Goal: Task Accomplishment & Management: Use online tool/utility

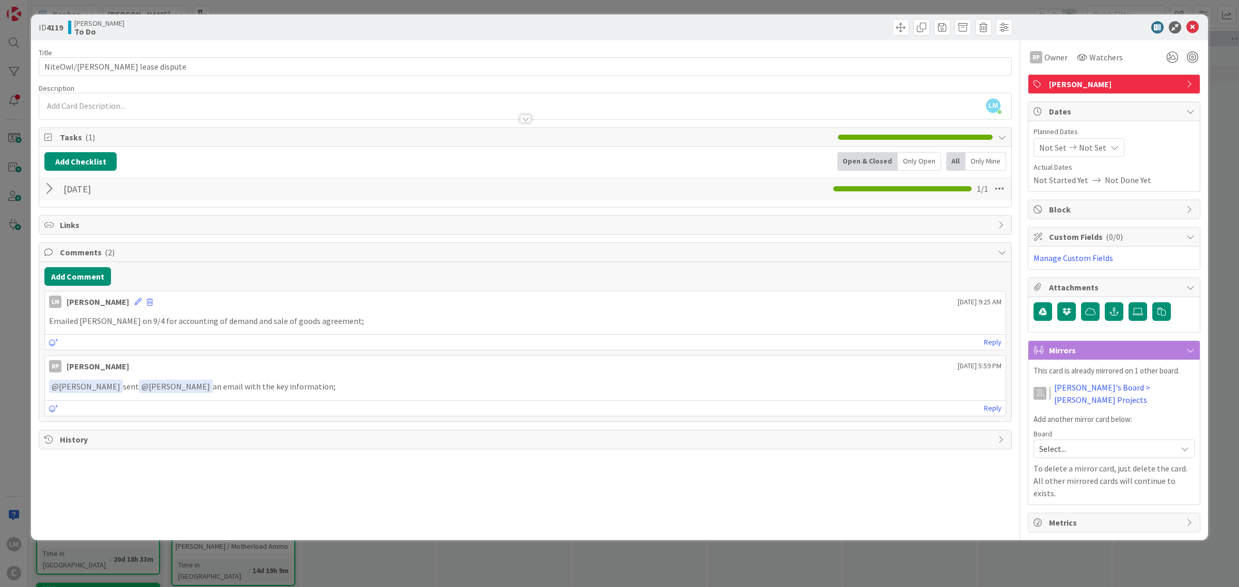
click at [13, 298] on div "ID 4119 [PERSON_NAME] To Do Title 33 / 128 NiteOwl/[PERSON_NAME] lease dispute …" at bounding box center [619, 293] width 1239 height 587
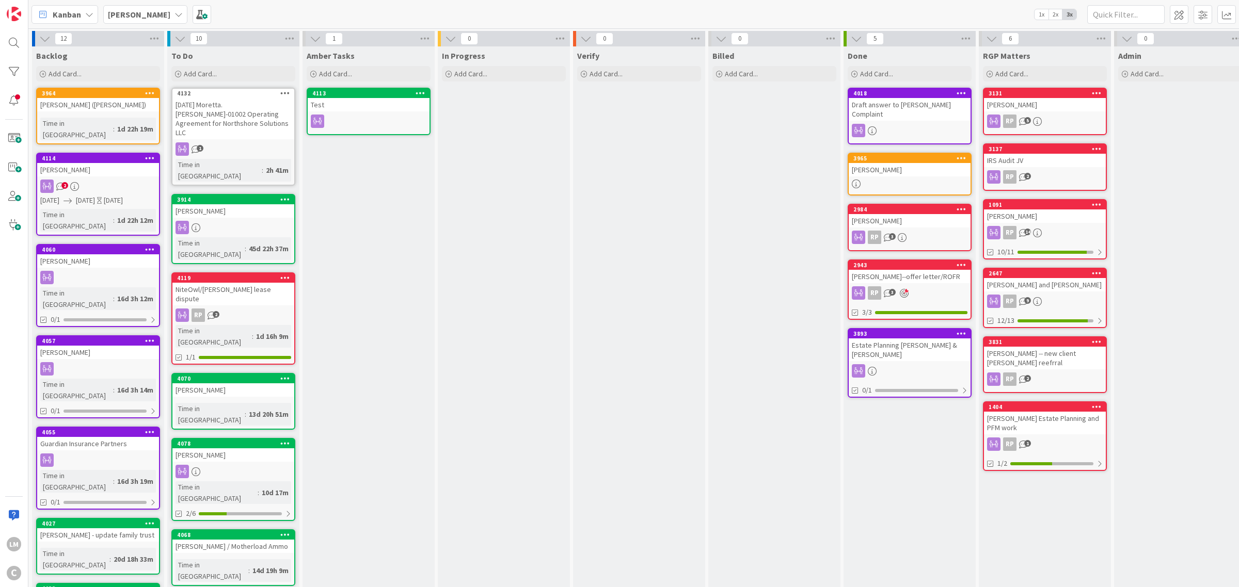
click at [257, 113] on div "[DATE] Moretta.[PERSON_NAME]-01002 Operating Agreement for Northshore Solutions…" at bounding box center [233, 118] width 122 height 41
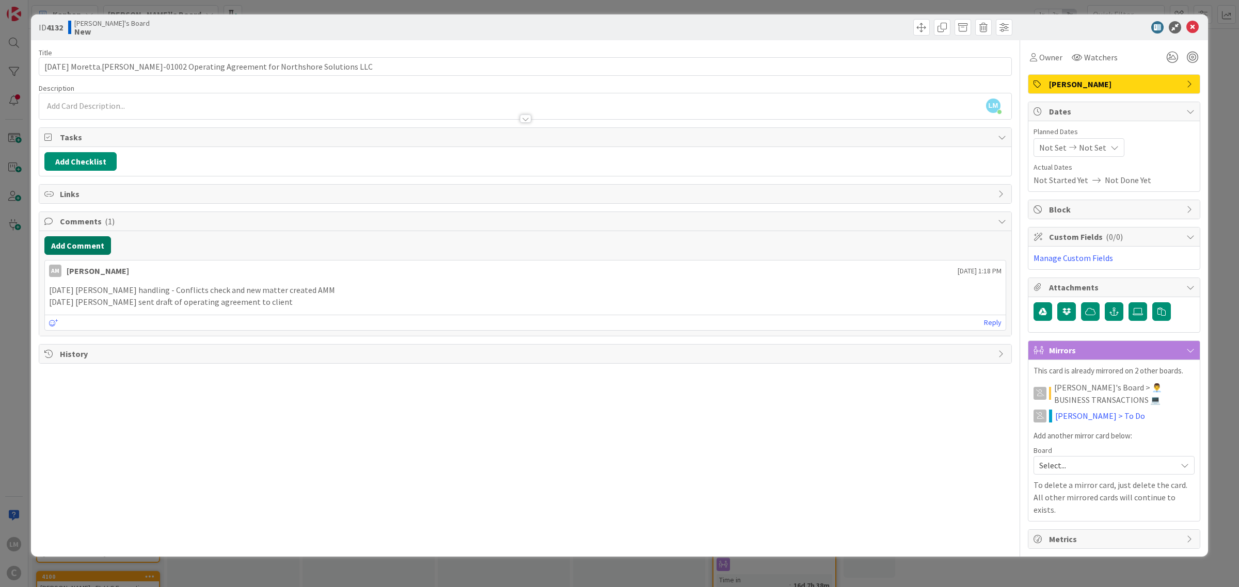
click at [102, 248] on button "Add Comment" at bounding box center [77, 245] width 67 height 19
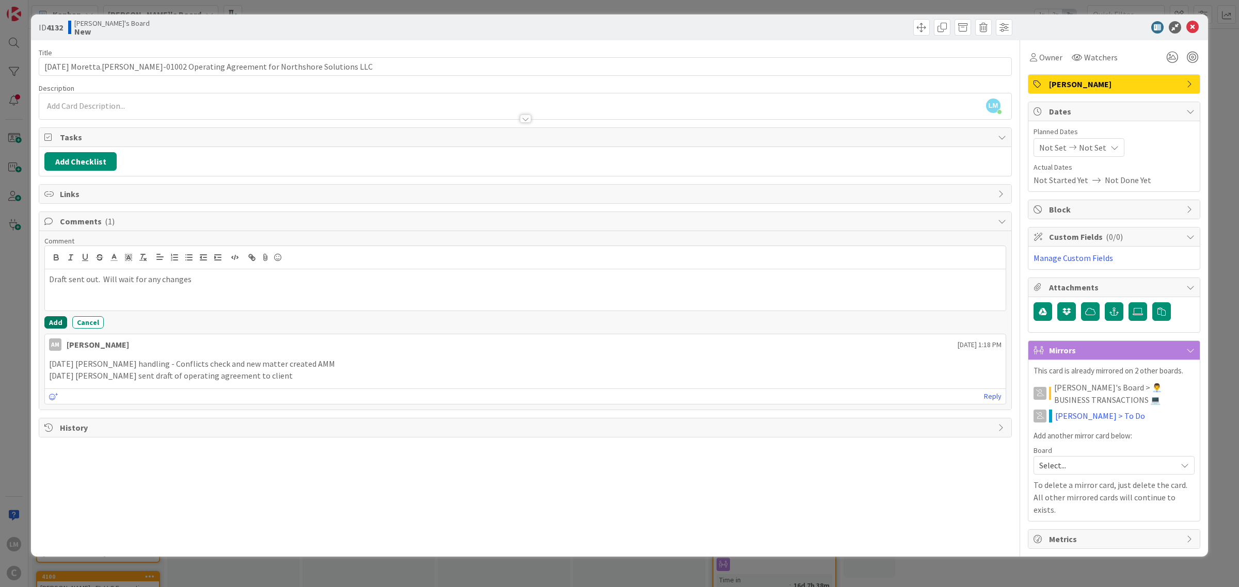
click at [57, 320] on button "Add" at bounding box center [55, 322] width 23 height 12
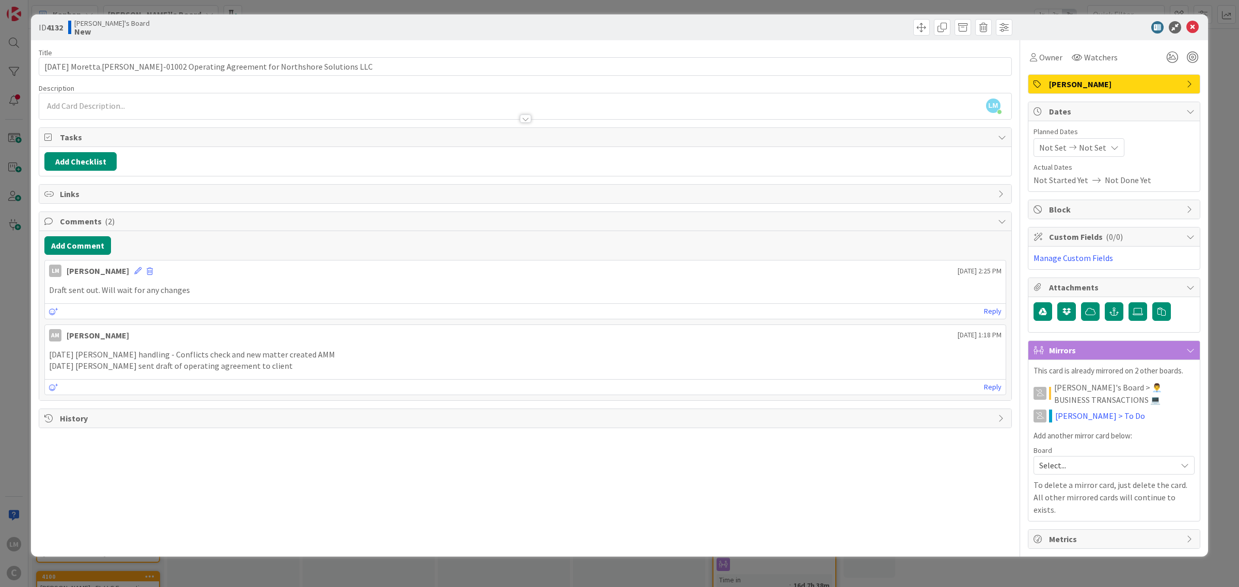
click at [378, 551] on div "ID 4132 [PERSON_NAME]'s Board New Title 77 / 128 [DATE] Moretta.[PERSON_NAME]-0…" at bounding box center [619, 293] width 1239 height 587
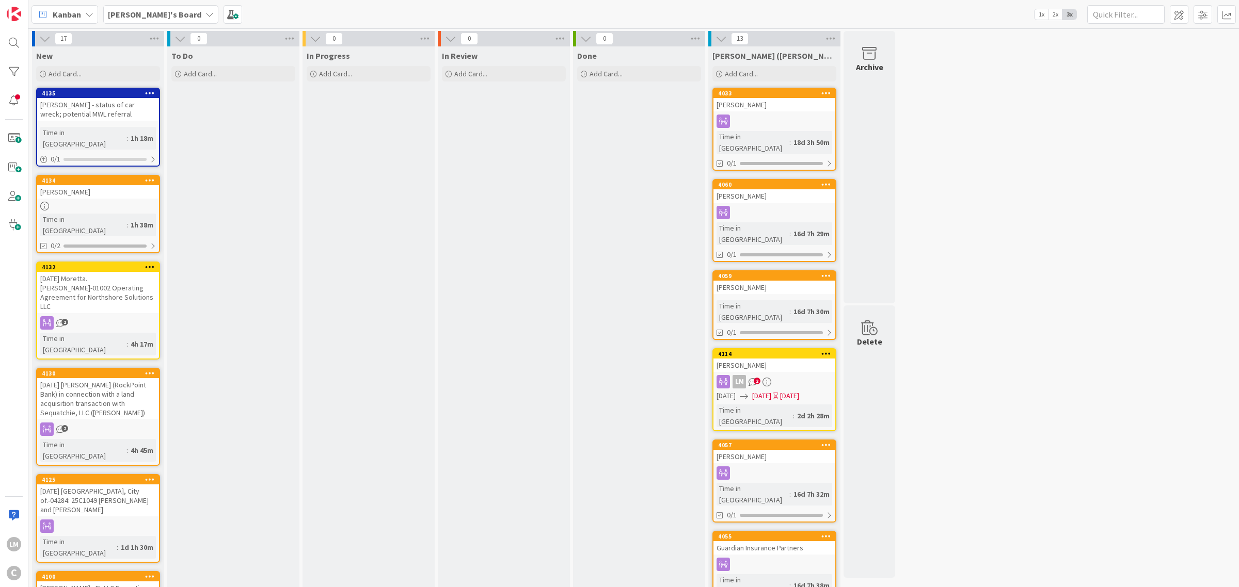
click at [138, 17] on b "[PERSON_NAME]'s Board" at bounding box center [154, 14] width 93 height 10
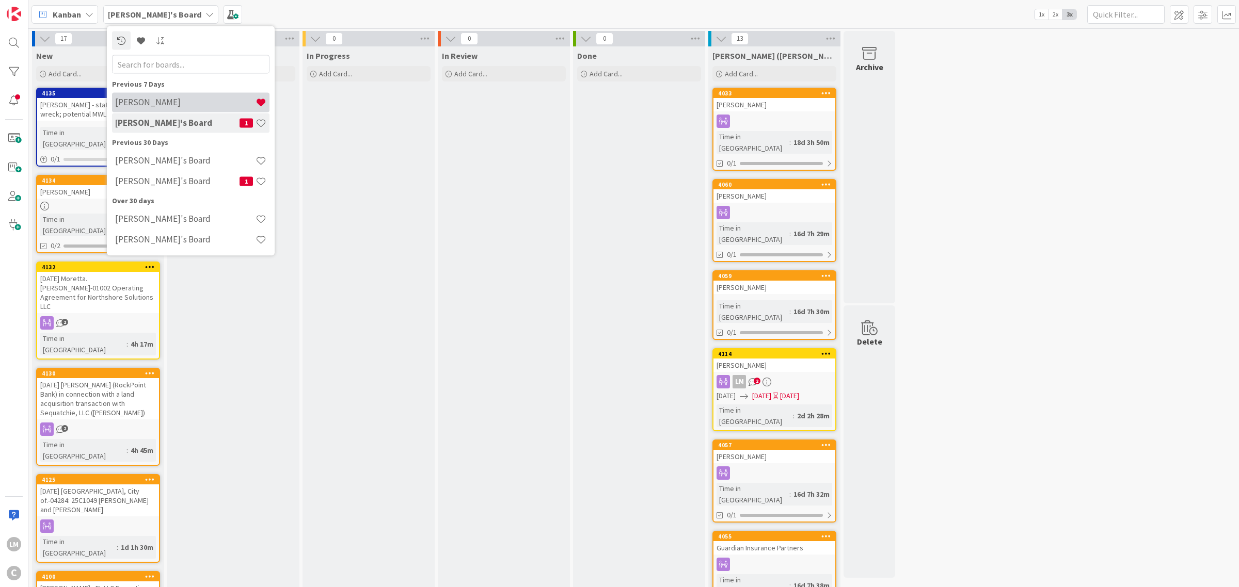
click at [158, 99] on h4 "[PERSON_NAME]" at bounding box center [185, 102] width 140 height 10
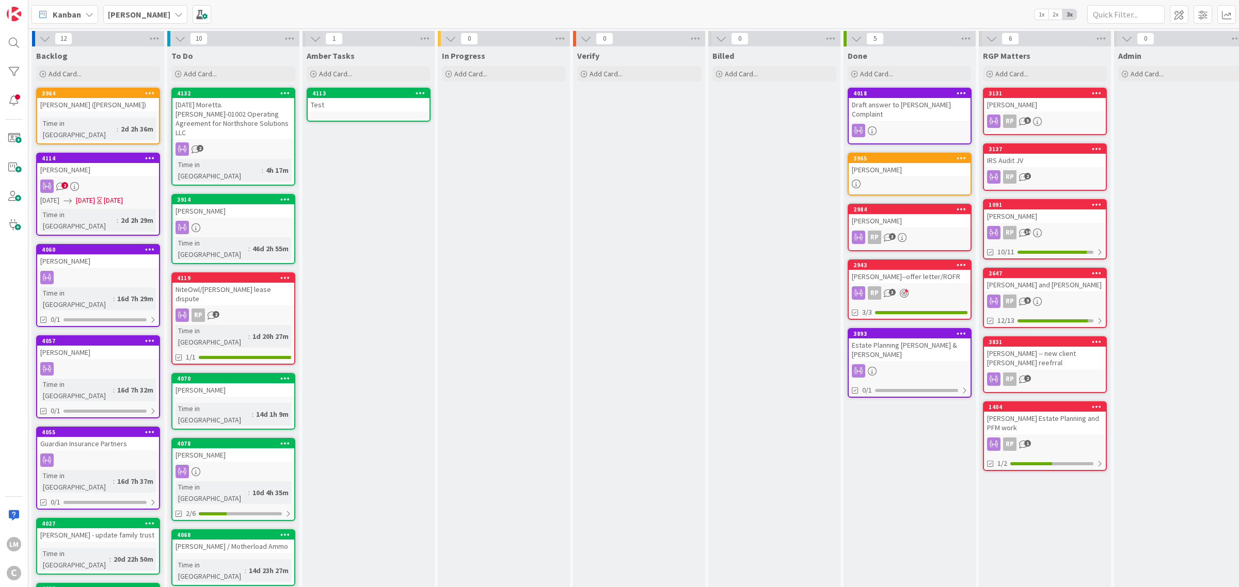
click at [284, 94] on icon at bounding box center [285, 92] width 10 height 7
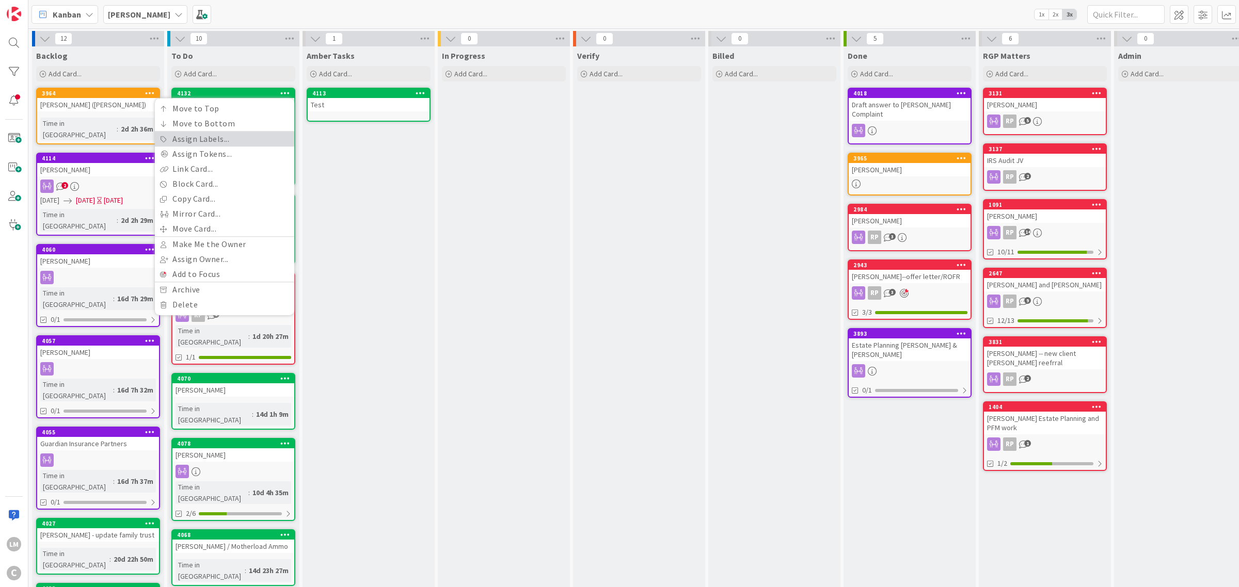
click at [233, 141] on link "Assign Labels..." at bounding box center [224, 139] width 139 height 15
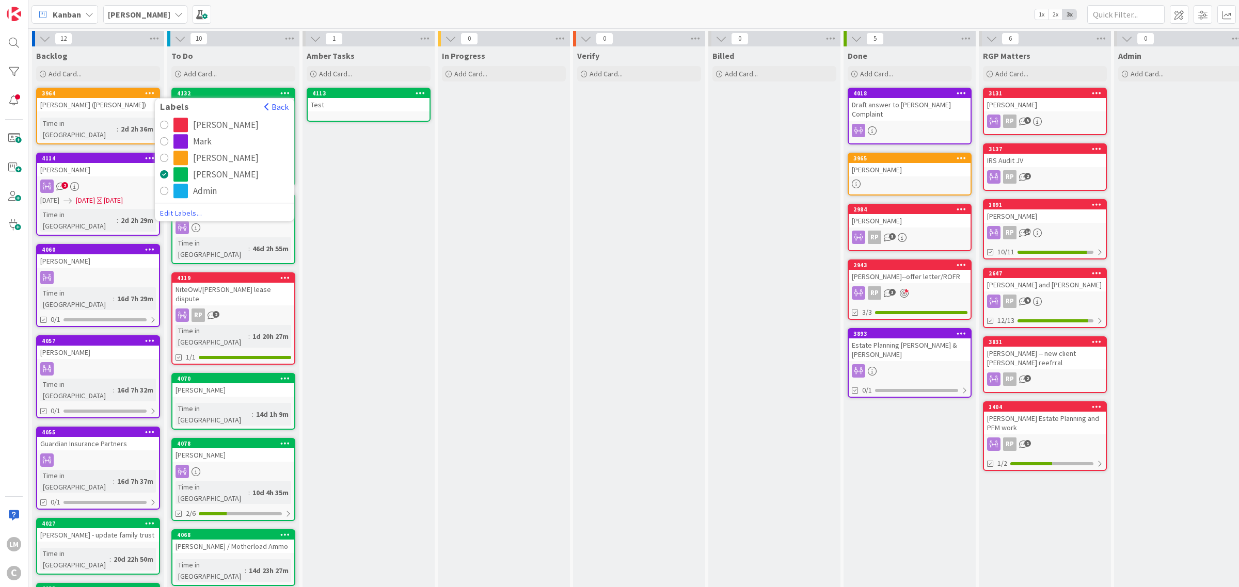
click at [194, 143] on div "Mark" at bounding box center [202, 141] width 19 height 14
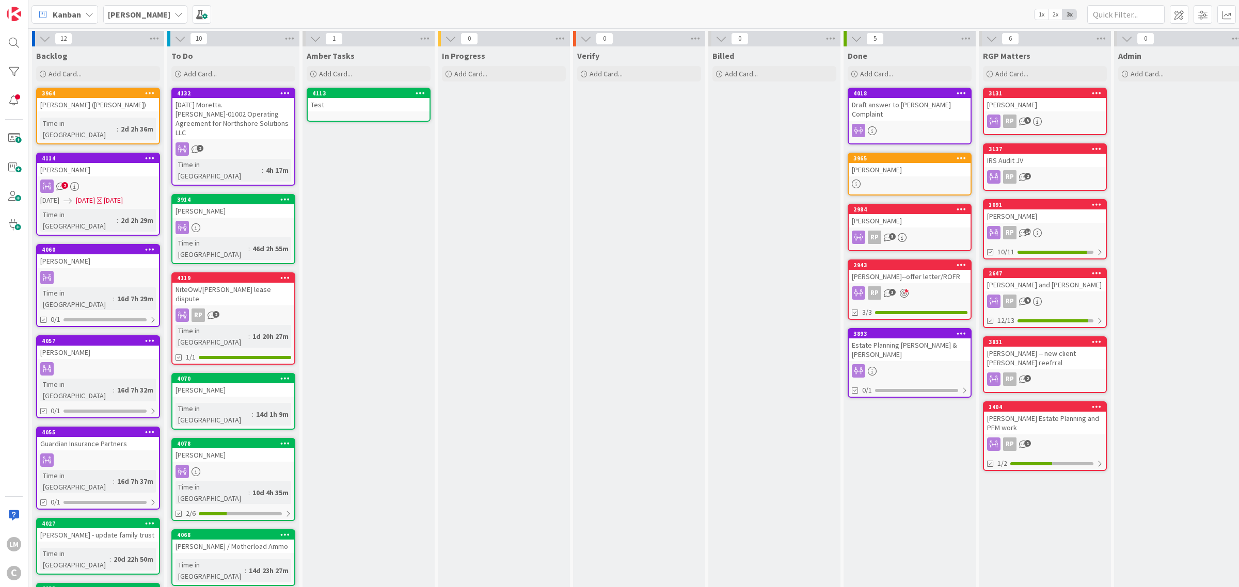
click at [253, 111] on div "[DATE] Moretta.[PERSON_NAME]-01002 Operating Agreement for Northshore Solutions…" at bounding box center [233, 118] width 122 height 41
